Goal: Task Accomplishment & Management: Manage account settings

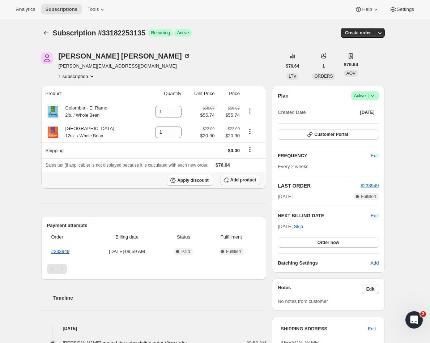
click at [237, 176] on button "Add product" at bounding box center [240, 180] width 40 height 10
click at [196, 181] on span "Apply discount" at bounding box center [192, 180] width 31 height 6
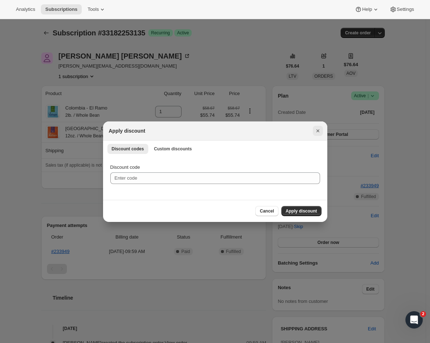
click at [315, 130] on icon "Close" at bounding box center [317, 130] width 7 height 7
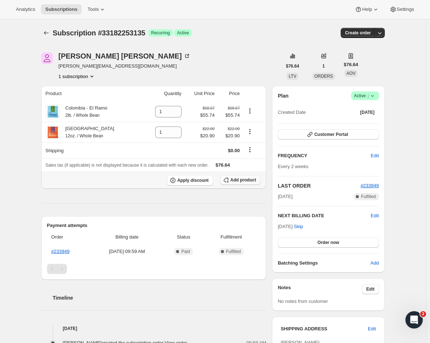
click at [228, 179] on icon "button" at bounding box center [225, 180] width 5 height 5
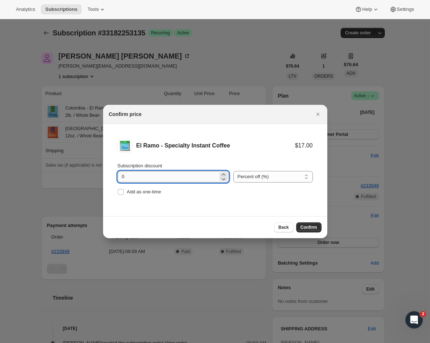
click at [177, 180] on input "0" at bounding box center [167, 177] width 100 height 12
click at [154, 196] on label "Add as one-time" at bounding box center [139, 192] width 44 height 10
click at [124, 195] on input "Add as one-time" at bounding box center [121, 192] width 6 height 6
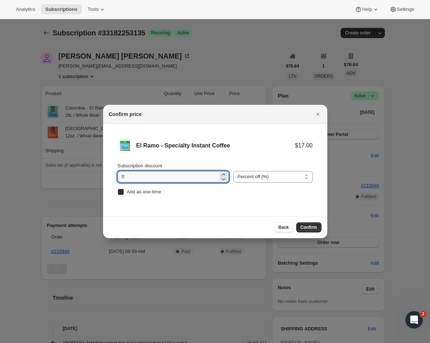
checkbox input "true"
click at [201, 174] on input "0" at bounding box center [167, 177] width 100 height 12
click at [257, 173] on select "Percent off (%) Amount off ($)" at bounding box center [272, 177] width 79 height 12
select select "fixed"
click at [233, 171] on select "Percent off (%) Amount off ($)" at bounding box center [272, 177] width 79 height 12
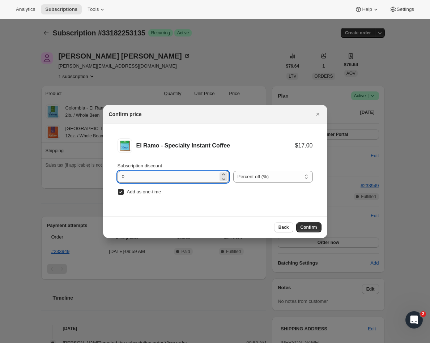
click at [169, 176] on input "0" at bounding box center [167, 177] width 100 height 12
type input "17"
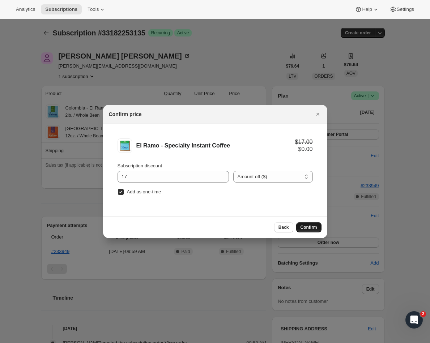
click at [315, 223] on button "Confirm" at bounding box center [308, 227] width 25 height 10
